Goal: Entertainment & Leisure: Consume media (video, audio)

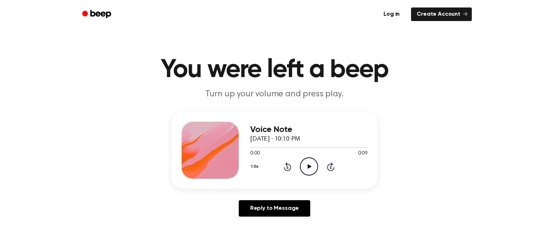
click at [307, 168] on icon at bounding box center [309, 166] width 4 height 5
click at [315, 168] on icon "Play Audio" at bounding box center [309, 167] width 18 height 18
click at [306, 164] on icon "Play Audio" at bounding box center [309, 167] width 18 height 18
click at [305, 170] on icon "Play Audio" at bounding box center [309, 167] width 18 height 18
click at [308, 169] on icon at bounding box center [309, 166] width 4 height 5
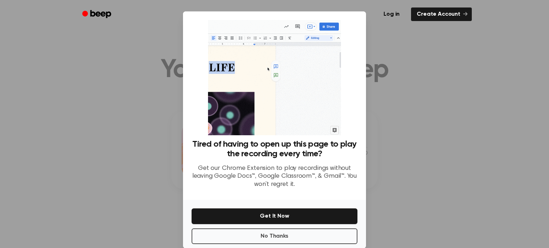
click at [380, 45] on div at bounding box center [274, 124] width 549 height 248
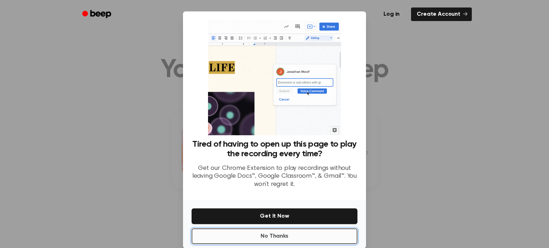
click at [345, 235] on button "No Thanks" at bounding box center [274, 237] width 166 height 16
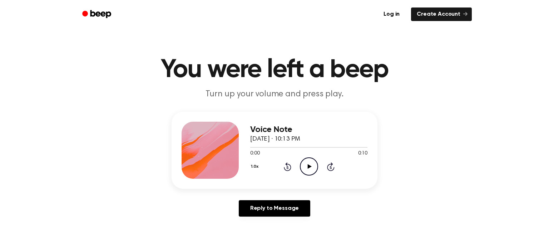
click at [309, 161] on icon "Play Audio" at bounding box center [309, 167] width 18 height 18
click at [308, 162] on icon "Play Audio" at bounding box center [309, 167] width 18 height 18
click at [311, 167] on icon "Play Audio" at bounding box center [309, 167] width 18 height 18
click at [314, 168] on icon "Play Audio" at bounding box center [309, 167] width 18 height 18
click at [311, 160] on icon "Play Audio" at bounding box center [309, 167] width 18 height 18
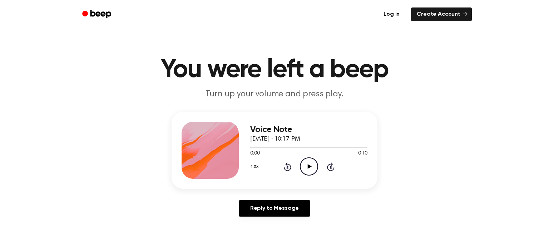
click at [308, 164] on icon "Play Audio" at bounding box center [309, 167] width 18 height 18
click at [305, 159] on icon "Play Audio" at bounding box center [309, 167] width 18 height 18
click at [300, 164] on circle at bounding box center [309, 167] width 18 height 18
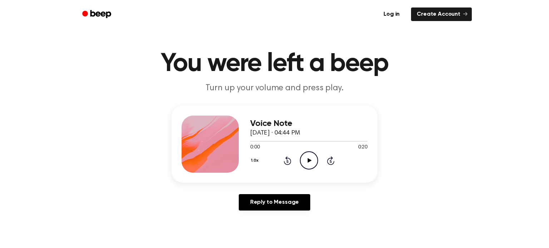
click at [311, 157] on icon "Play Audio" at bounding box center [309, 160] width 18 height 18
click at [256, 159] on button "1.0x" at bounding box center [255, 161] width 11 height 12
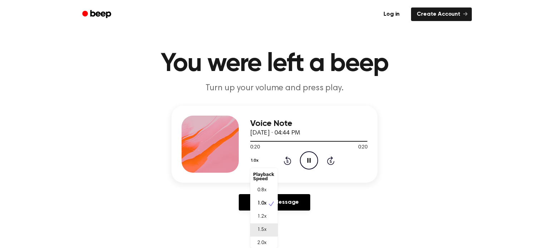
click at [262, 230] on span "1.5x" at bounding box center [261, 230] width 9 height 8
click at [309, 162] on icon "Play Audio" at bounding box center [309, 160] width 18 height 18
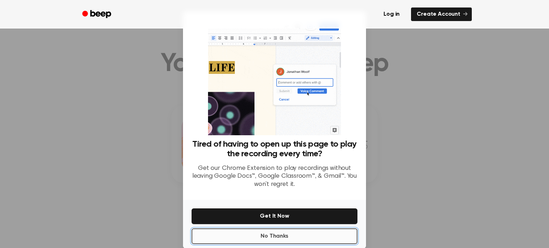
click at [317, 237] on button "No Thanks" at bounding box center [274, 237] width 166 height 16
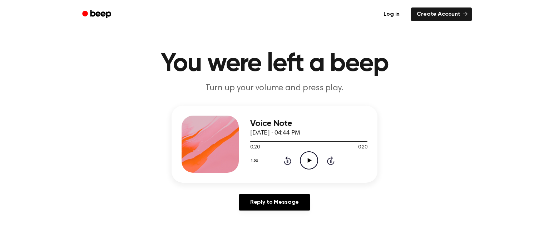
click at [310, 162] on icon "Play Audio" at bounding box center [309, 160] width 18 height 18
click at [254, 159] on button "1.5x" at bounding box center [255, 161] width 10 height 12
click at [266, 191] on div "0.8x" at bounding box center [264, 190] width 28 height 13
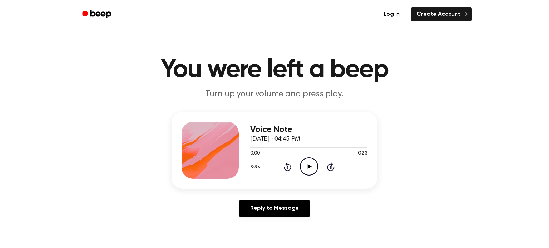
drag, startPoint x: 300, startPoint y: 171, endPoint x: 268, endPoint y: 160, distance: 33.8
click at [268, 160] on div "0.8x Rewind 5 seconds Play Audio Skip 5 seconds" at bounding box center [308, 167] width 117 height 18
click at [308, 165] on icon at bounding box center [309, 166] width 4 height 5
